Goal: Information Seeking & Learning: Understand process/instructions

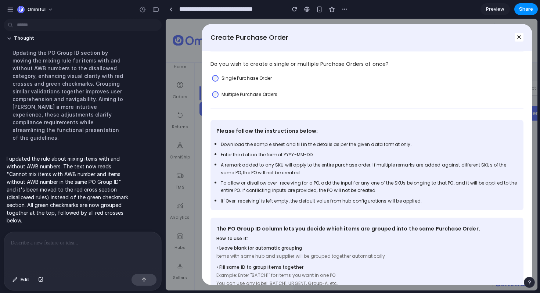
scroll to position [33, 0]
click at [249, 94] on label "Multiple Purchase Orders" at bounding box center [249, 94] width 56 height 7
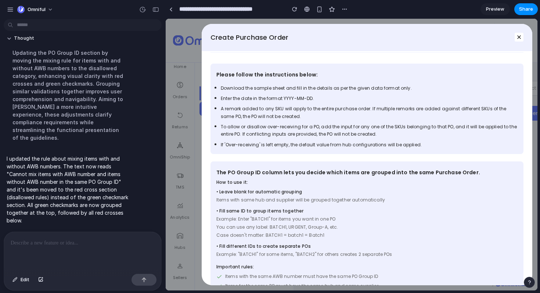
scroll to position [0, 0]
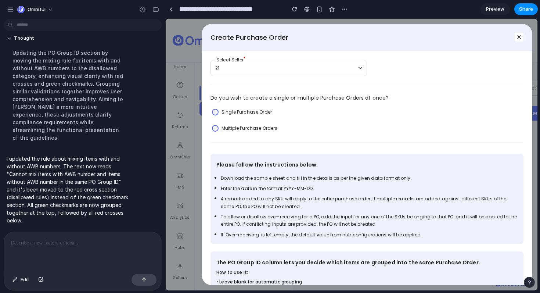
click at [266, 111] on label "Single Purchase Order" at bounding box center [246, 111] width 50 height 7
click at [265, 131] on div "Multiple Purchase Orders" at bounding box center [244, 128] width 68 height 11
click at [260, 116] on div "Single Purchase Order" at bounding box center [241, 111] width 63 height 11
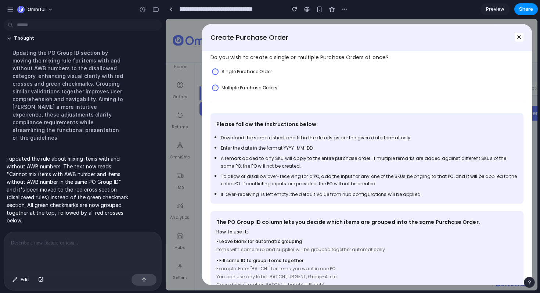
scroll to position [41, 0]
click at [257, 90] on label "Multiple Purchase Orders" at bounding box center [249, 86] width 56 height 7
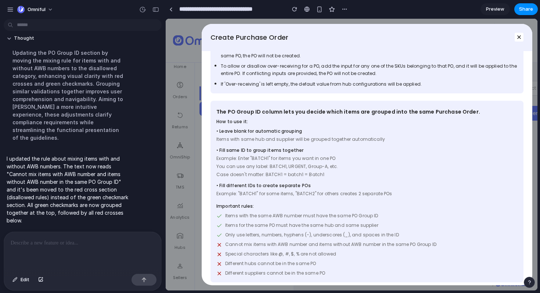
scroll to position [152, 0]
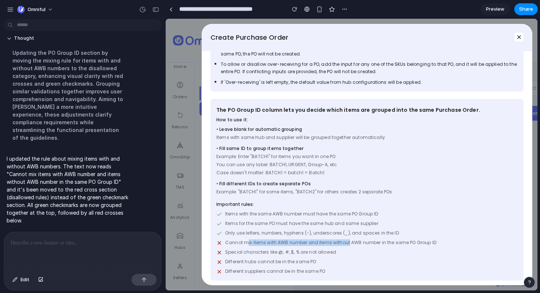
drag, startPoint x: 247, startPoint y: 243, endPoint x: 347, endPoint y: 246, distance: 99.9
click at [347, 246] on span "Cannot mix items with AWB number and items without AWB number in the same PO Gr…" at bounding box center [330, 242] width 211 height 7
drag, startPoint x: 236, startPoint y: 264, endPoint x: 262, endPoint y: 264, distance: 26.1
click at [262, 264] on span "Different hubs cannot be in the same PO" at bounding box center [270, 261] width 91 height 7
drag, startPoint x: 252, startPoint y: 274, endPoint x: 275, endPoint y: 274, distance: 23.1
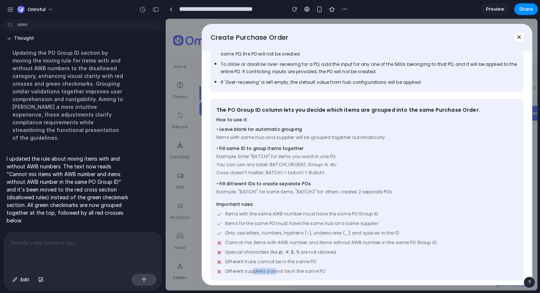
click at [275, 274] on span "Different suppliers cannot be in the same PO" at bounding box center [275, 271] width 100 height 7
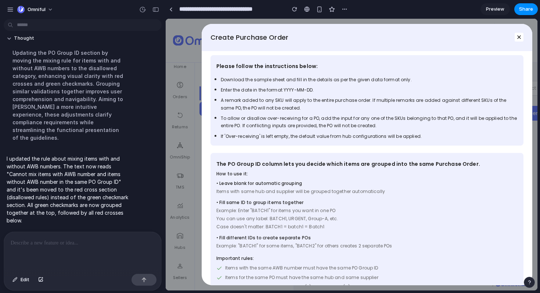
scroll to position [98, 0]
drag, startPoint x: 282, startPoint y: 80, endPoint x: 352, endPoint y: 84, distance: 70.2
click at [352, 83] on span "Download the sample sheet and fill in the details as per the given data format …" at bounding box center [316, 80] width 191 height 6
click at [269, 135] on span "If 'Over-receiving' is left empty, the default value from hub configurations wi…" at bounding box center [321, 137] width 201 height 6
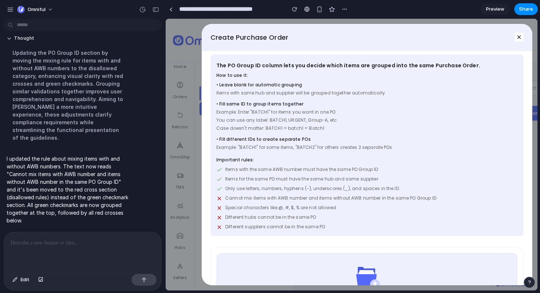
scroll to position [235, 0]
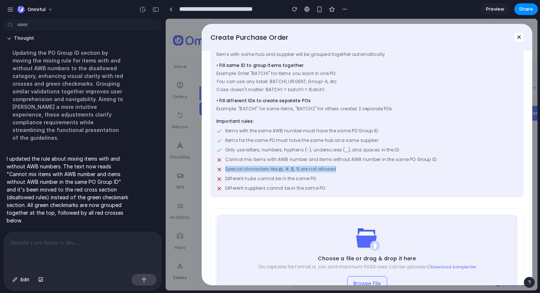
drag, startPoint x: 334, startPoint y: 170, endPoint x: 222, endPoint y: 172, distance: 111.6
click at [222, 172] on div "Special characters like @, #, $, % are not allowed" at bounding box center [366, 169] width 301 height 7
click at [241, 178] on span "Different hubs cannot be in the same PO" at bounding box center [270, 178] width 91 height 7
drag, startPoint x: 225, startPoint y: 170, endPoint x: 340, endPoint y: 175, distance: 115.0
click at [340, 175] on div "Items with the same AWB number must have the same PO Group ID Items for the sam…" at bounding box center [366, 159] width 301 height 64
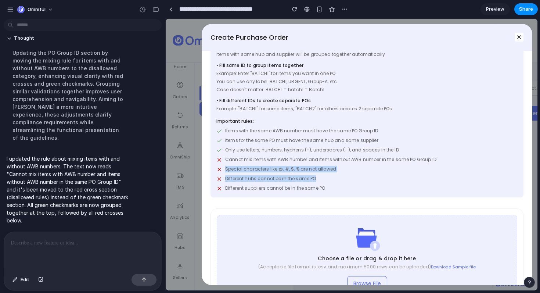
click at [340, 175] on div "Different hubs cannot be in the same PO" at bounding box center [366, 178] width 301 height 7
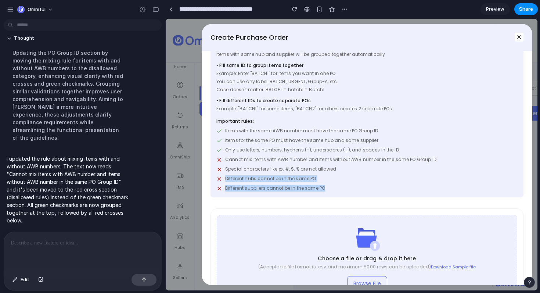
drag, startPoint x: 223, startPoint y: 179, endPoint x: 326, endPoint y: 193, distance: 103.8
click at [326, 194] on div "The PO Group ID column lets you decide which items are grouped into the same Pu…" at bounding box center [366, 106] width 313 height 181
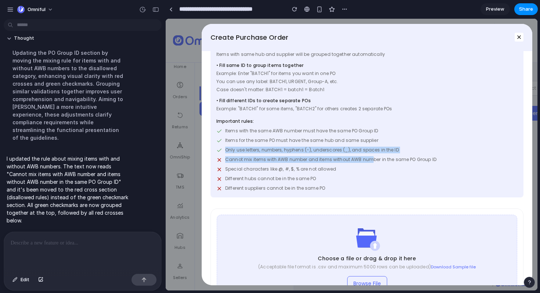
drag, startPoint x: 368, startPoint y: 162, endPoint x: 244, endPoint y: 156, distance: 123.5
click at [237, 156] on div "Items with the same AWB number must have the same PO Group ID Items for the sam…" at bounding box center [366, 159] width 301 height 64
click at [244, 156] on div "Items with the same AWB number must have the same PO Group ID Items for the sam…" at bounding box center [366, 159] width 301 height 64
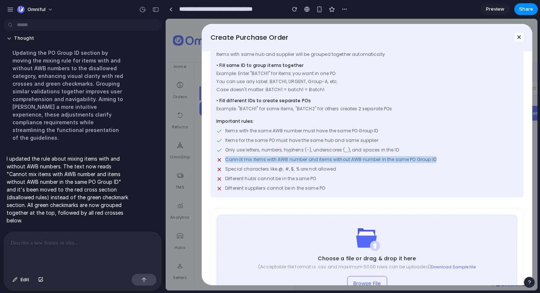
drag, startPoint x: 227, startPoint y: 155, endPoint x: 335, endPoint y: 164, distance: 108.6
click at [335, 164] on div "Items with the same AWB number must have the same PO Group ID Items for the sam…" at bounding box center [366, 159] width 301 height 64
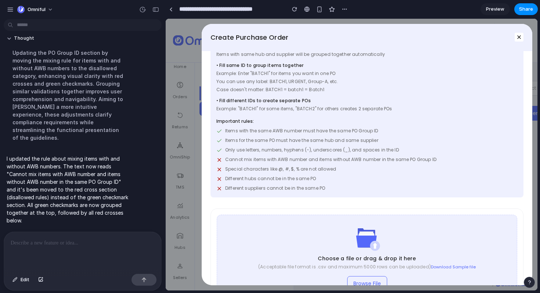
click at [344, 164] on div "Items with the same AWB number must have the same PO Group ID Items for the sam…" at bounding box center [366, 159] width 301 height 64
drag, startPoint x: 269, startPoint y: 138, endPoint x: 309, endPoint y: 138, distance: 39.6
click at [309, 138] on span "Items for the same PO must have the same hub and same supplier" at bounding box center [301, 140] width 153 height 7
drag, startPoint x: 345, startPoint y: 130, endPoint x: 275, endPoint y: 130, distance: 69.7
click at [275, 130] on span "Items with the same AWB number must have the same PO Group ID" at bounding box center [301, 130] width 153 height 7
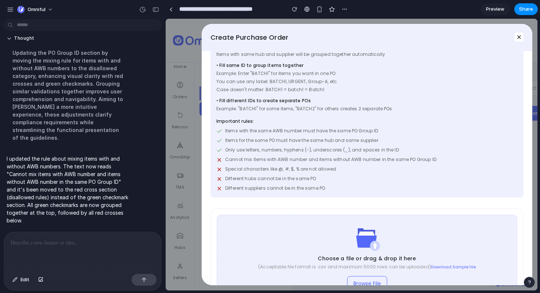
click at [268, 136] on div "Items with the same AWB number must have the same PO Group ID Items for the sam…" at bounding box center [366, 159] width 301 height 64
drag, startPoint x: 253, startPoint y: 142, endPoint x: 363, endPoint y: 143, distance: 109.4
click at [363, 143] on span "Items for the same PO must have the same hub and same supplier" at bounding box center [301, 140] width 153 height 7
drag, startPoint x: 235, startPoint y: 181, endPoint x: 317, endPoint y: 193, distance: 82.4
click at [317, 193] on div "The PO Group ID column lets you decide which items are grouped into the same Pu…" at bounding box center [366, 106] width 313 height 181
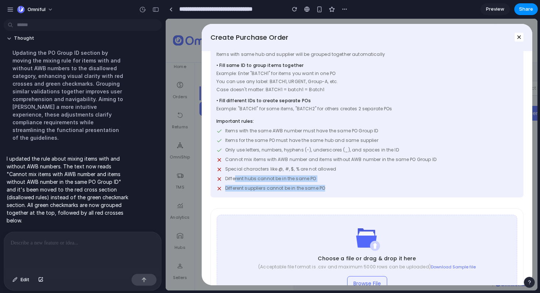
click at [329, 188] on div "Different suppliers cannot be in the same PO" at bounding box center [366, 188] width 301 height 7
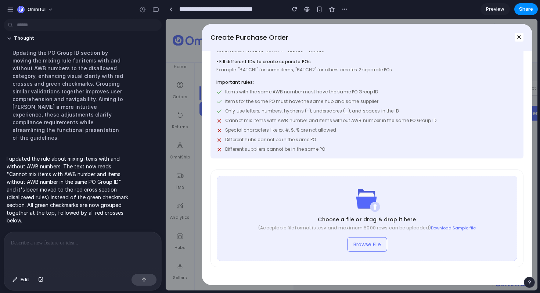
scroll to position [280, 0]
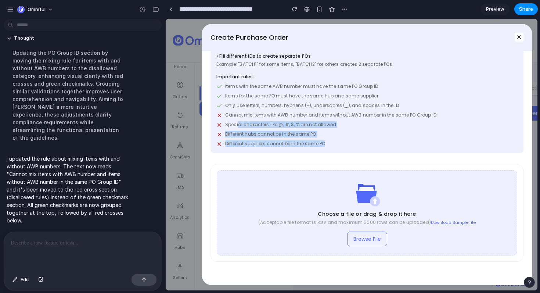
drag, startPoint x: 320, startPoint y: 142, endPoint x: 236, endPoint y: 122, distance: 86.4
click at [236, 122] on div "Items with the same AWB number must have the same PO Group ID Items for the sam…" at bounding box center [366, 115] width 301 height 64
click at [254, 136] on span "Different hubs cannot be in the same PO" at bounding box center [270, 134] width 91 height 7
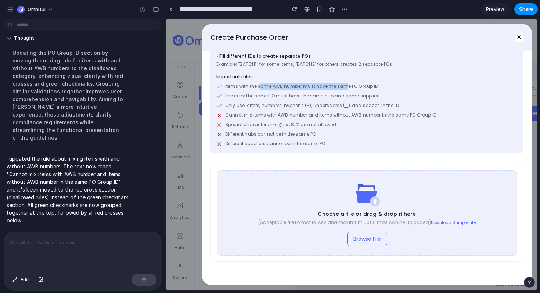
drag, startPoint x: 261, startPoint y: 88, endPoint x: 346, endPoint y: 86, distance: 85.5
click at [346, 86] on span "Items with the same AWB number must have the same PO Group ID" at bounding box center [301, 86] width 153 height 7
